Goal: Download file/media

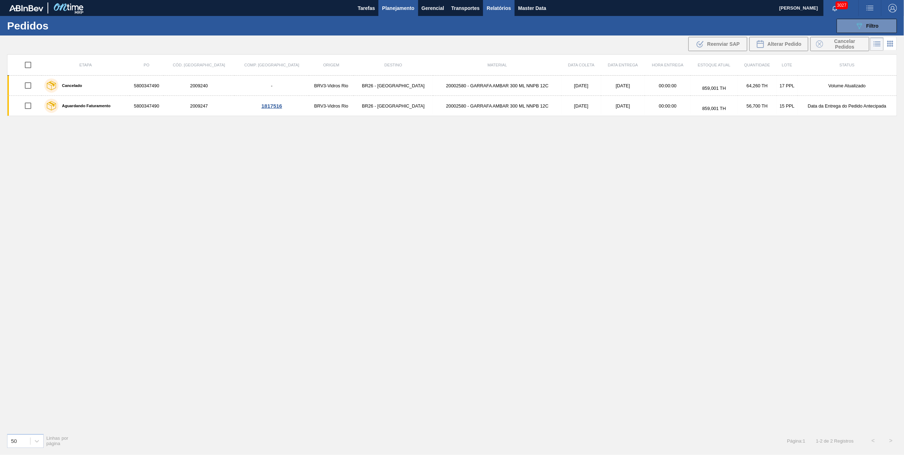
click at [491, 4] on span "Relatórios" at bounding box center [499, 8] width 24 height 9
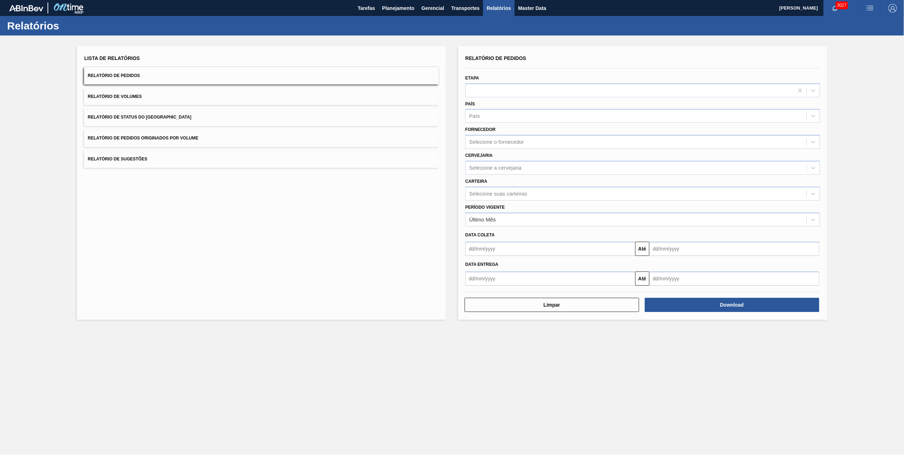
click at [159, 143] on button "Relatório de Pedidos Originados por Volume" at bounding box center [261, 137] width 355 height 17
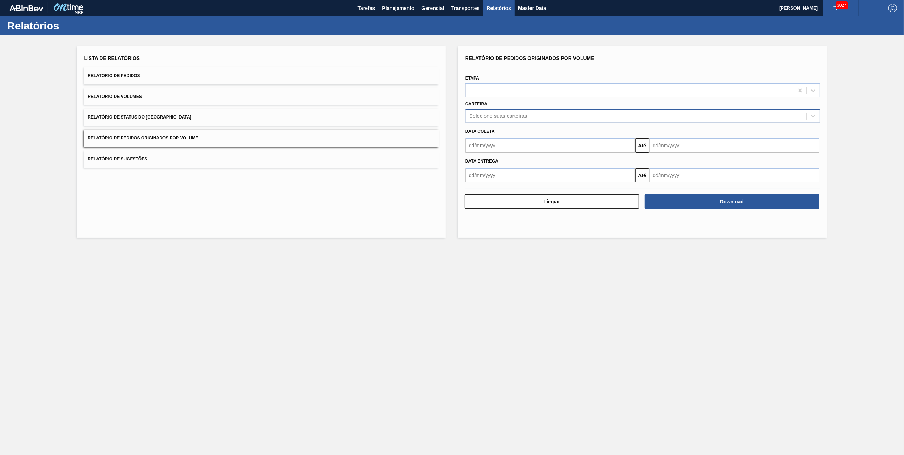
click at [497, 116] on div "Selecione suas carteiras" at bounding box center [498, 116] width 58 height 6
type input "vidro"
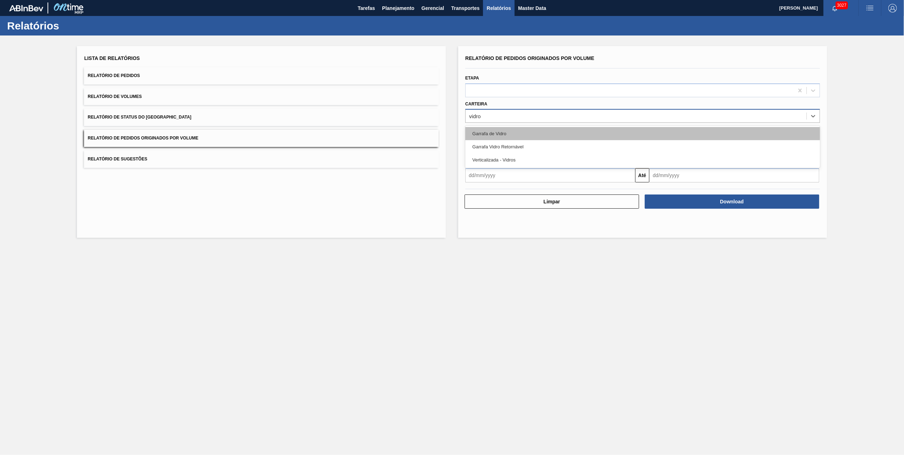
click at [507, 138] on div "Garrafa de Vidro" at bounding box center [642, 133] width 355 height 13
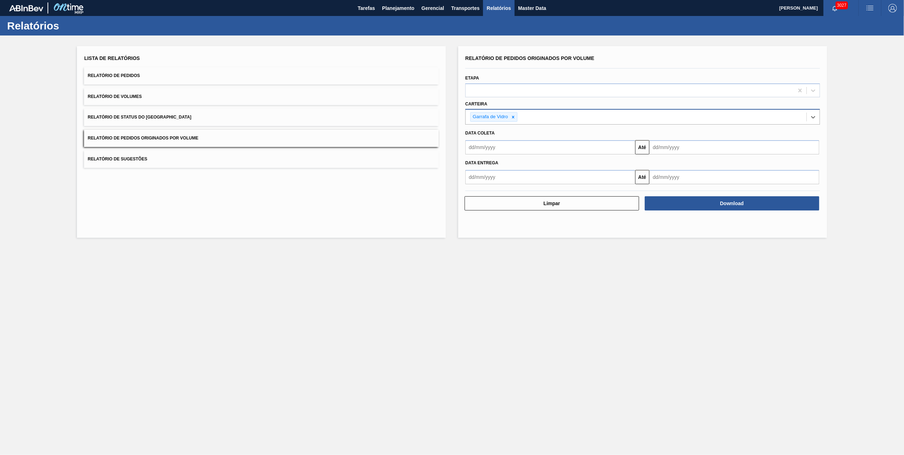
click at [513, 152] on input "text" at bounding box center [550, 147] width 170 height 14
click at [533, 186] on div "1" at bounding box center [531, 187] width 10 height 10
type input "[DATE]"
click at [701, 152] on input "text" at bounding box center [734, 147] width 170 height 14
click at [657, 244] on div "31" at bounding box center [658, 245] width 10 height 10
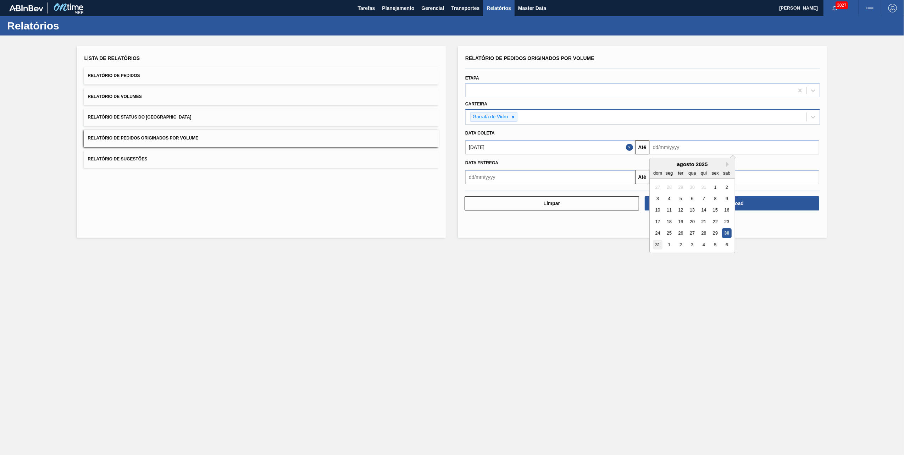
type input "[DATE]"
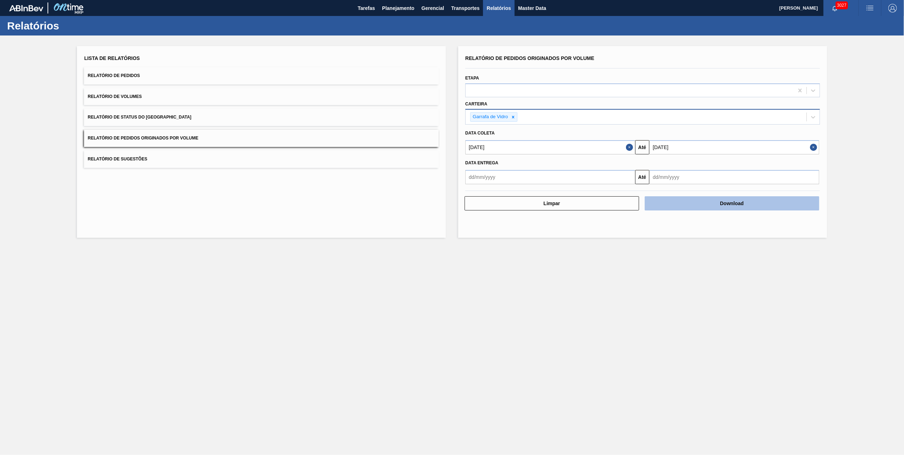
click at [686, 198] on button "Download" at bounding box center [732, 203] width 174 height 14
click at [543, 291] on main "Tarefas Planejamento Gerencial Transportes Relatórios Master Data [PERSON_NAME]…" at bounding box center [452, 227] width 904 height 455
click at [513, 116] on icon at bounding box center [513, 117] width 5 height 5
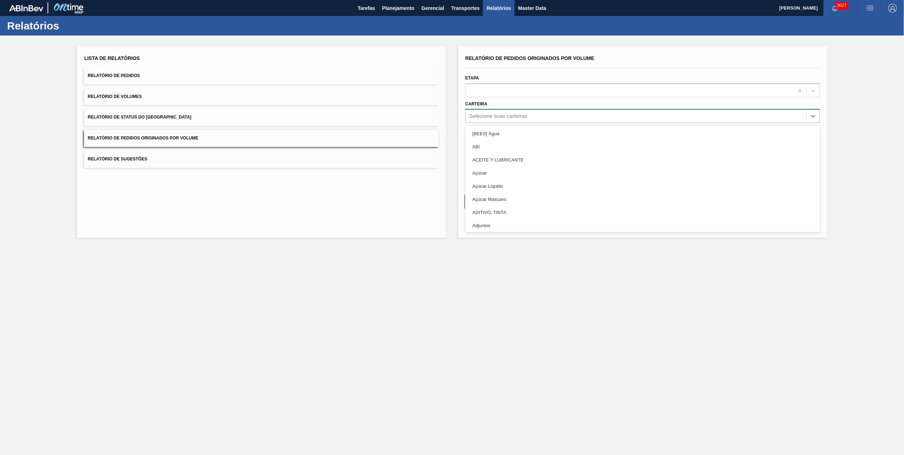
click at [483, 172] on div "Açúcar" at bounding box center [642, 172] width 355 height 13
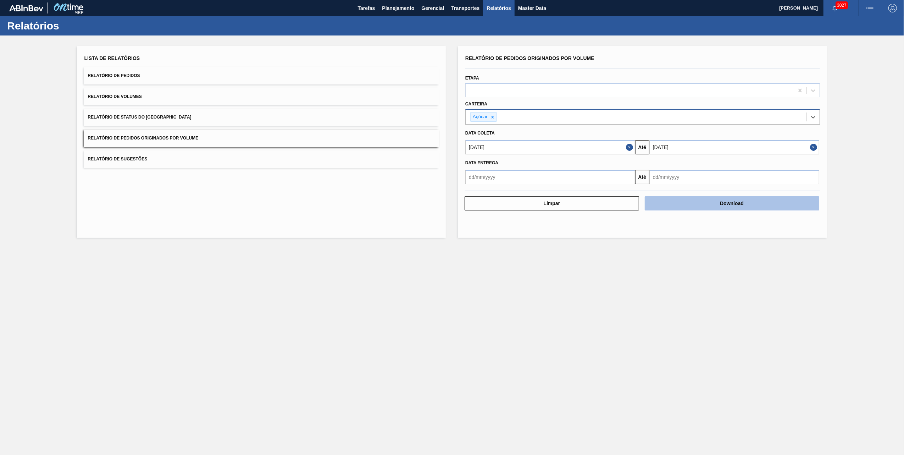
click at [753, 201] on button "Download" at bounding box center [732, 203] width 174 height 14
click at [351, 337] on main "Tarefas Planejamento Gerencial Transportes Relatórios Master Data [PERSON_NAME]…" at bounding box center [452, 227] width 904 height 455
